Goal: Task Accomplishment & Management: Manage account settings

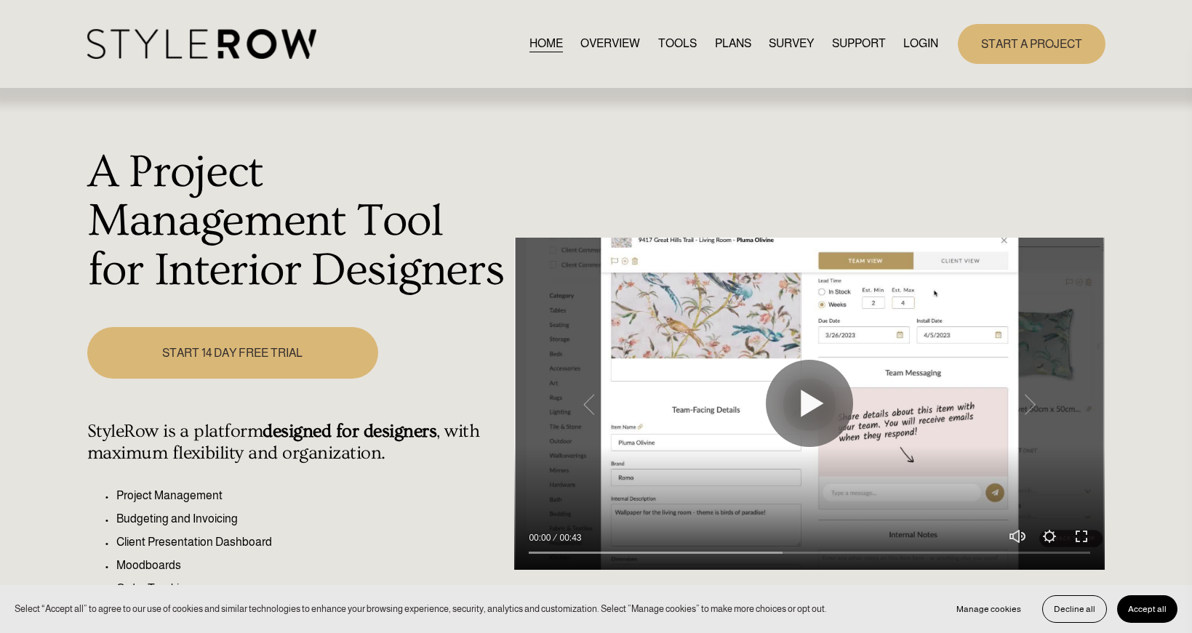
click at [896, 39] on nav "HOME OVERVIEW TOOLS PLANS SURVEY SUPPORT QUESTIONS FEATURED STYLEBOARD RESOURCE…" at bounding box center [733, 44] width 409 height 20
click at [907, 41] on link "LOGIN" at bounding box center [920, 44] width 35 height 20
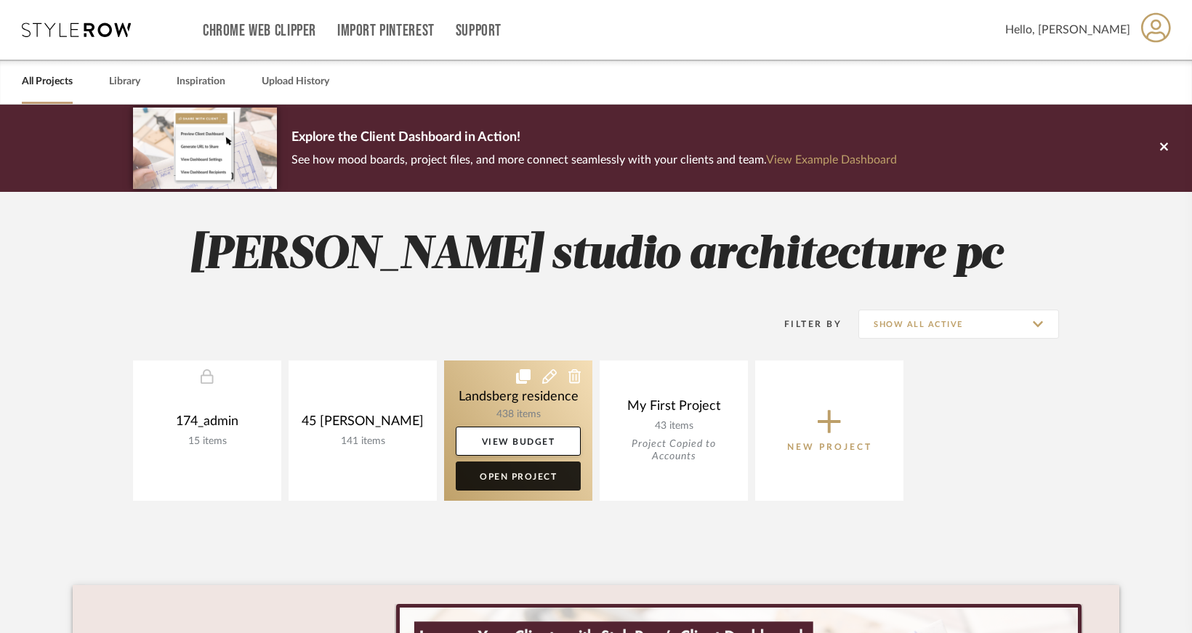
click at [537, 485] on link "Open Project" at bounding box center [518, 476] width 125 height 29
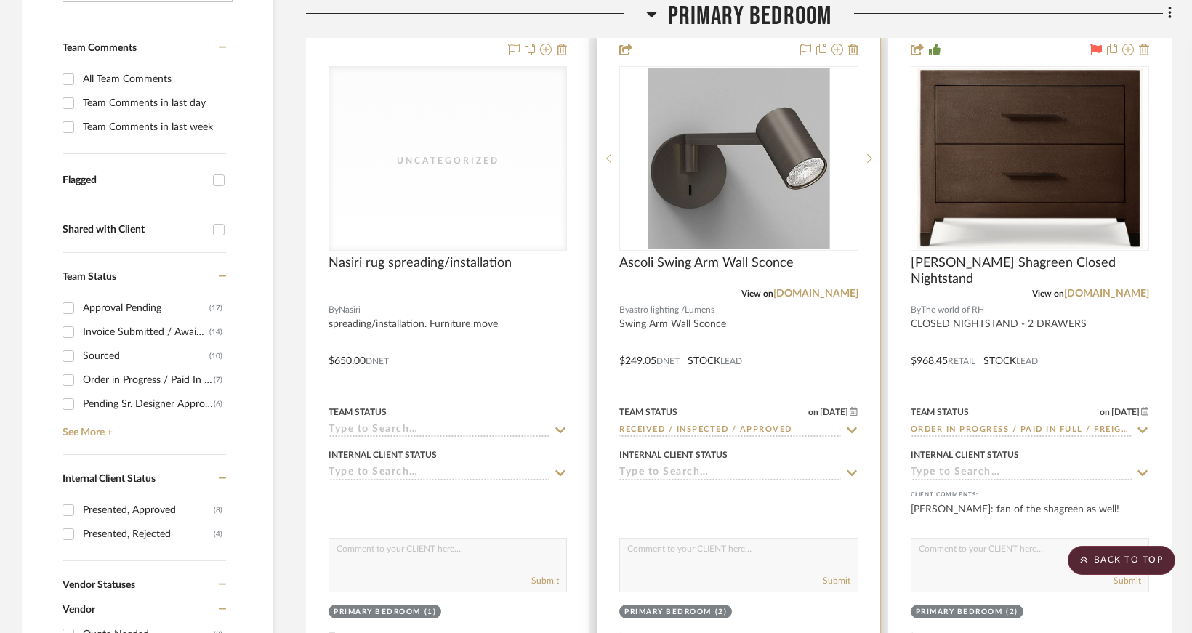
scroll to position [436, 0]
